Goal: Check status

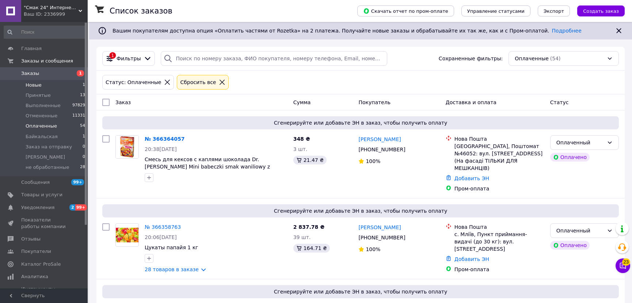
click at [48, 84] on li "Новые 1" at bounding box center [45, 85] width 90 height 10
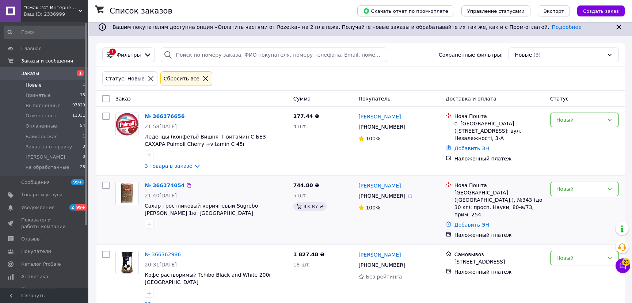
scroll to position [4, 0]
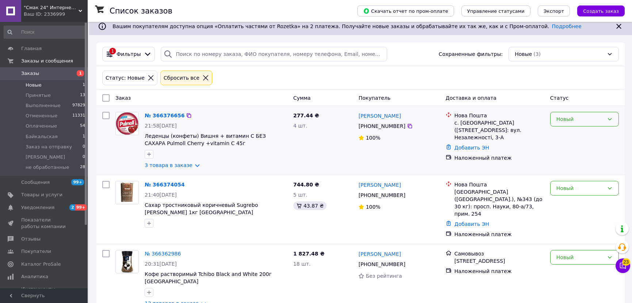
click at [580, 116] on div "Новый" at bounding box center [581, 119] width 48 height 8
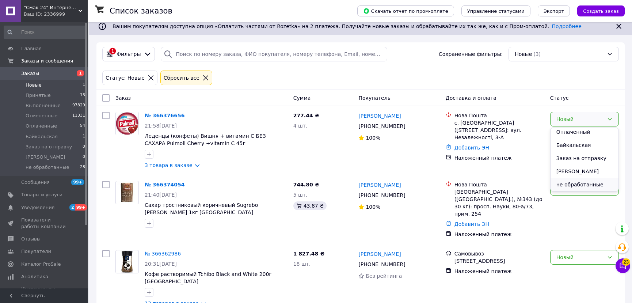
click at [569, 182] on li "не обработанные" at bounding box center [585, 184] width 68 height 13
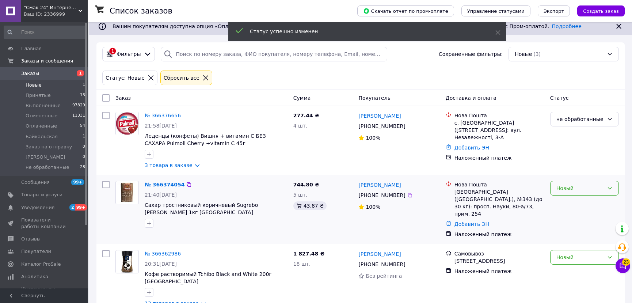
click at [560, 189] on div "Новый" at bounding box center [581, 188] width 48 height 8
click at [563, 256] on li "не обработанные" at bounding box center [585, 253] width 68 height 13
click at [43, 124] on span "Оплаченные" at bounding box center [41, 126] width 31 height 7
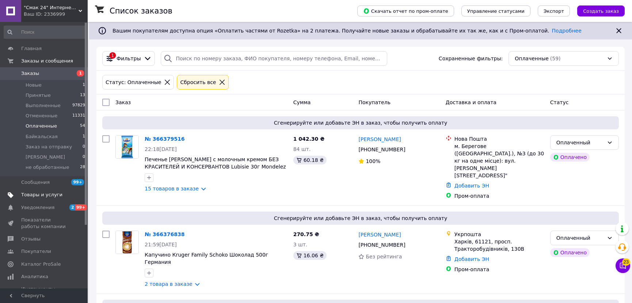
click at [45, 194] on span "Товары и услуги" at bounding box center [41, 194] width 41 height 7
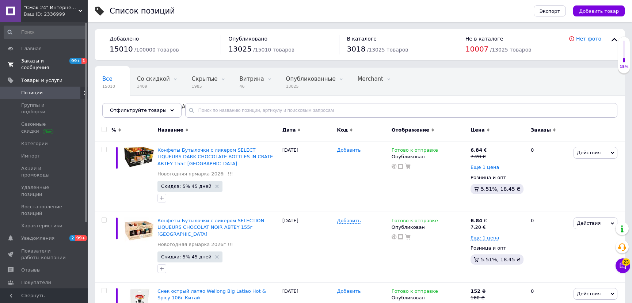
click at [45, 62] on span "Заказы и сообщения" at bounding box center [44, 64] width 46 height 13
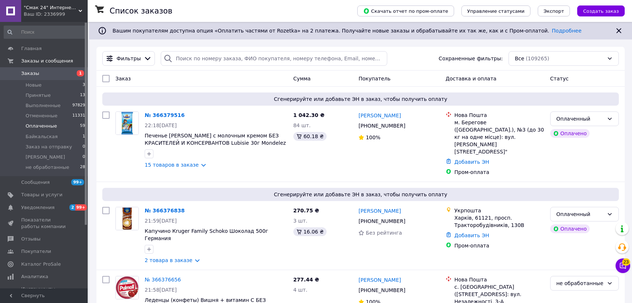
click at [49, 125] on span "Оплаченные" at bounding box center [41, 126] width 31 height 7
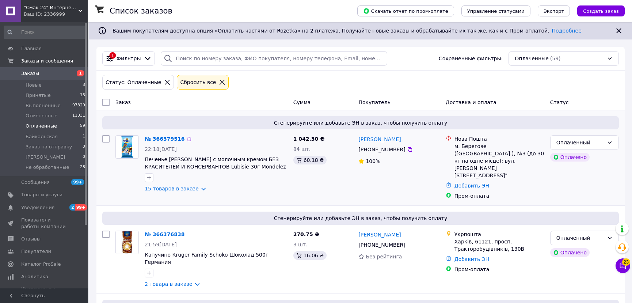
click at [114, 179] on div at bounding box center [127, 163] width 29 height 63
